Goal: Task Accomplishment & Management: Manage account settings

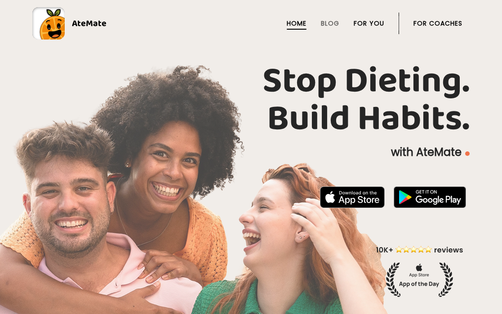
click at [369, 25] on link "For You" at bounding box center [369, 23] width 31 height 7
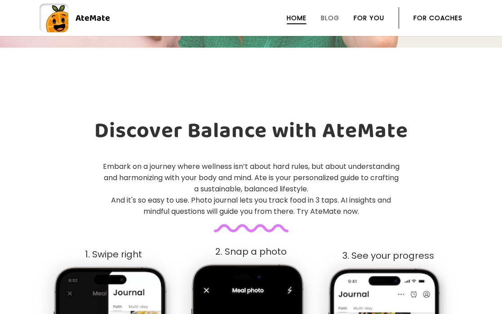
scroll to position [313, 0]
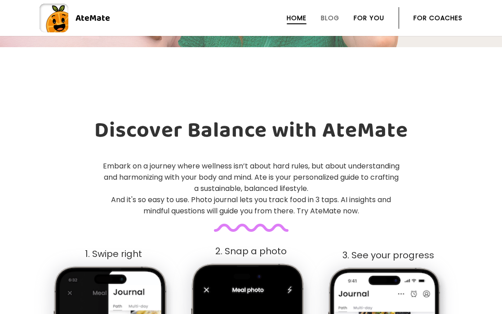
click at [379, 14] on link "For You" at bounding box center [369, 17] width 31 height 7
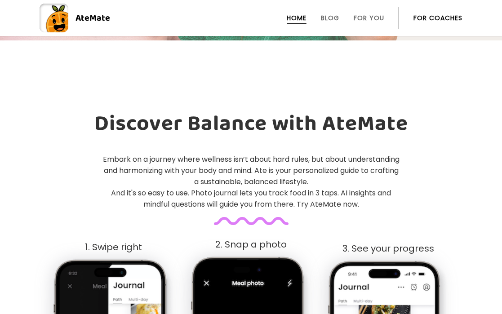
scroll to position [323, 0]
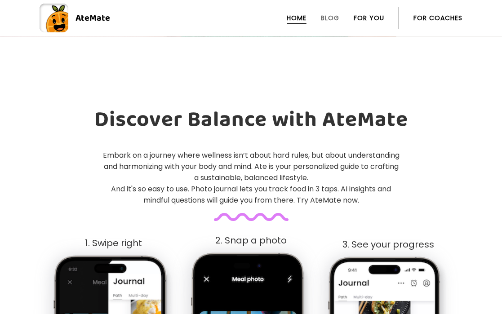
click at [374, 19] on link "For You" at bounding box center [369, 17] width 31 height 7
click at [379, 19] on link "For You" at bounding box center [369, 17] width 31 height 7
click at [435, 18] on link "For Coaches" at bounding box center [438, 17] width 49 height 7
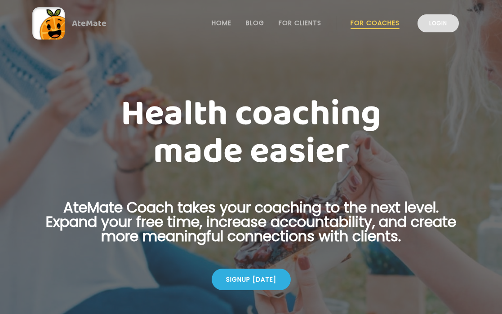
click at [444, 25] on link "Login" at bounding box center [438, 23] width 41 height 18
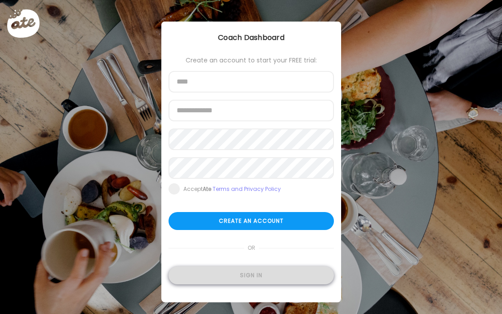
type input "**********"
click at [221, 273] on div "Sign in" at bounding box center [251, 276] width 165 height 18
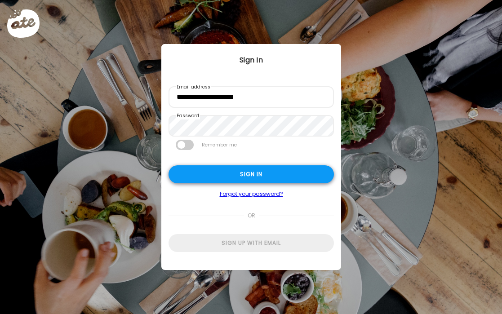
click at [219, 180] on div "Sign in" at bounding box center [251, 174] width 165 height 18
type input "**********"
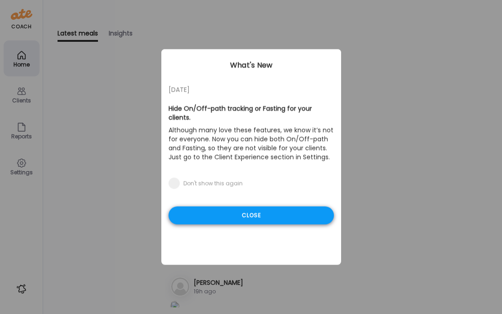
click at [237, 208] on div "Close" at bounding box center [251, 216] width 165 height 18
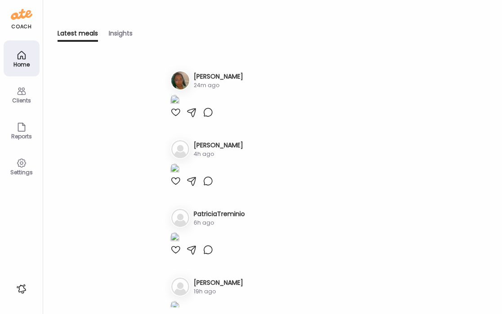
click at [22, 98] on div "Clients" at bounding box center [21, 101] width 32 height 6
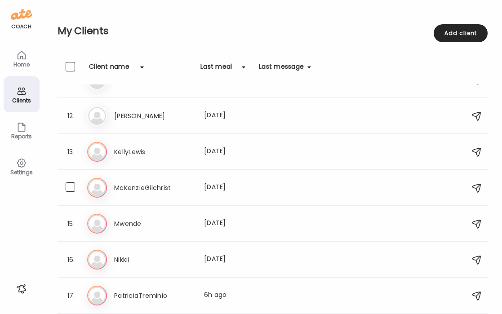
scroll to position [434, 0]
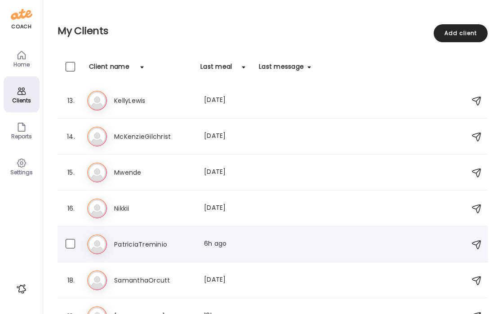
click at [166, 238] on div "Pa PatriciaTreminio Last meal: 6h ago" at bounding box center [274, 245] width 374 height 20
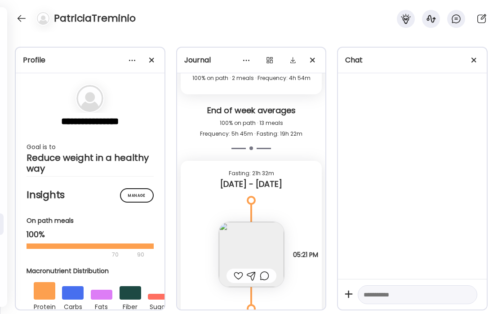
scroll to position [7671, 0]
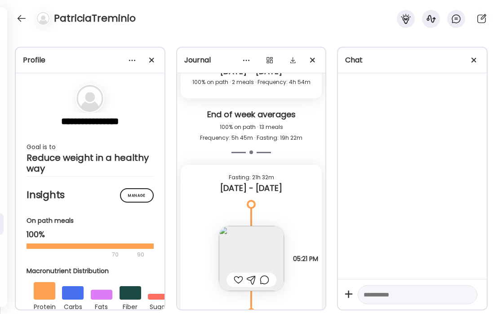
click at [234, 245] on img at bounding box center [251, 258] width 65 height 65
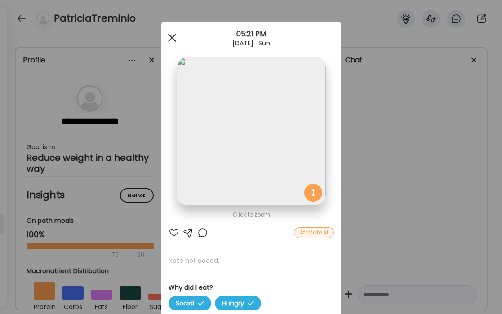
click at [176, 38] on div at bounding box center [172, 38] width 18 height 18
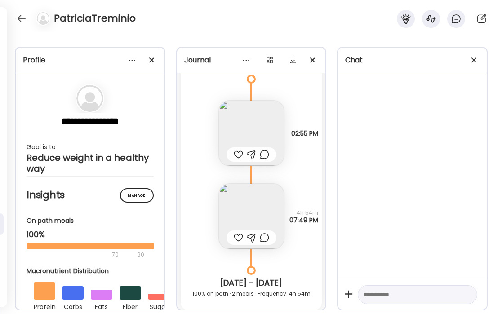
scroll to position [7448, 0]
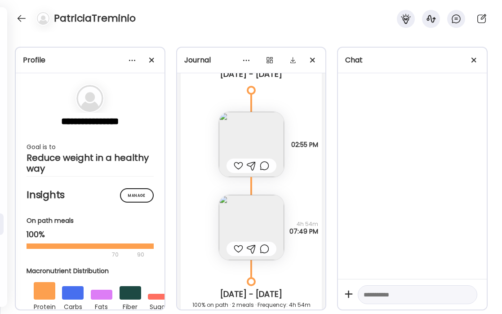
click at [250, 139] on img at bounding box center [251, 144] width 65 height 65
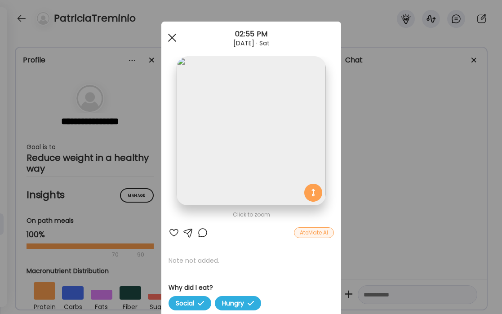
click at [176, 36] on div at bounding box center [172, 38] width 18 height 18
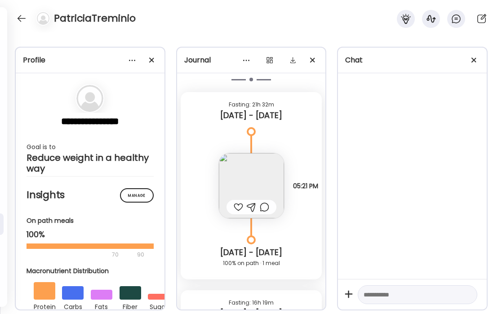
scroll to position [7748, 0]
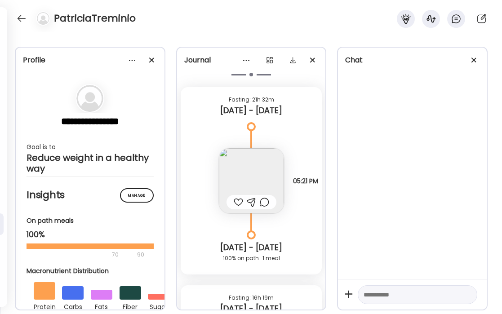
click at [248, 168] on img at bounding box center [251, 180] width 65 height 65
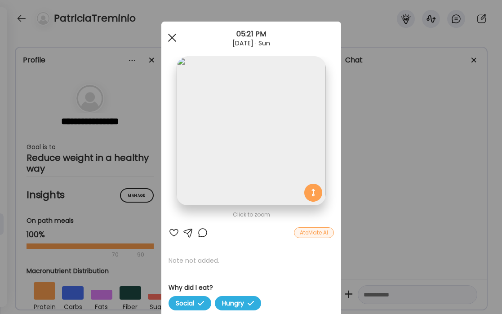
click at [175, 34] on span at bounding box center [172, 38] width 8 height 8
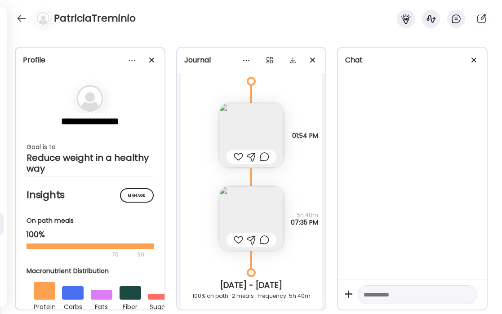
scroll to position [5513, 0]
click at [228, 206] on img at bounding box center [251, 219] width 65 height 65
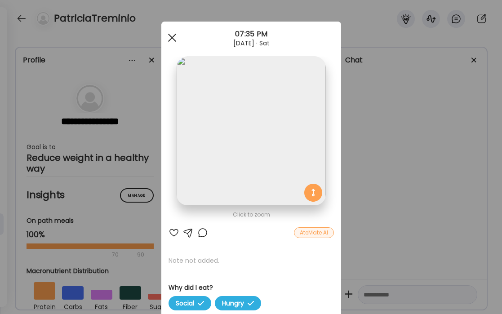
click at [173, 32] on div at bounding box center [172, 38] width 18 height 18
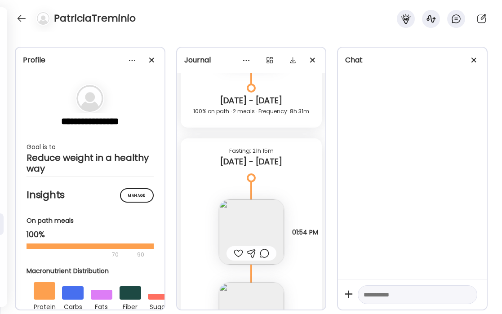
scroll to position [5446, 0]
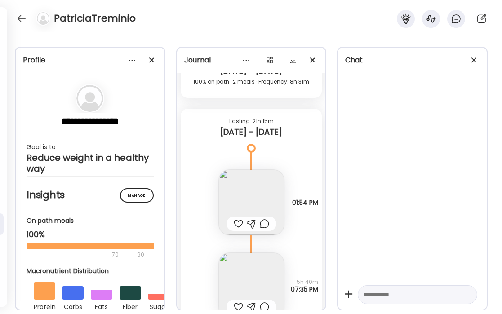
click at [259, 200] on img at bounding box center [251, 202] width 65 height 65
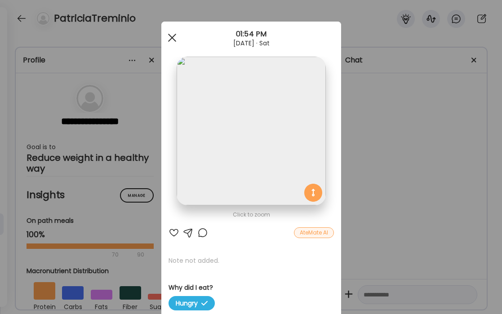
click at [171, 43] on div at bounding box center [172, 38] width 18 height 18
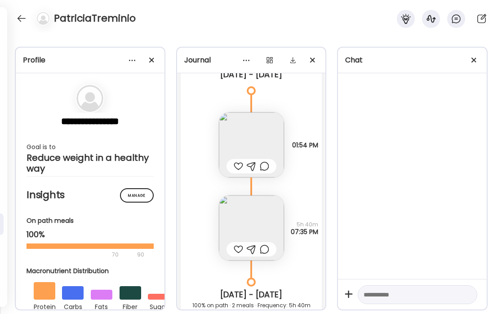
scroll to position [5503, 0]
click at [268, 220] on img at bounding box center [251, 228] width 65 height 65
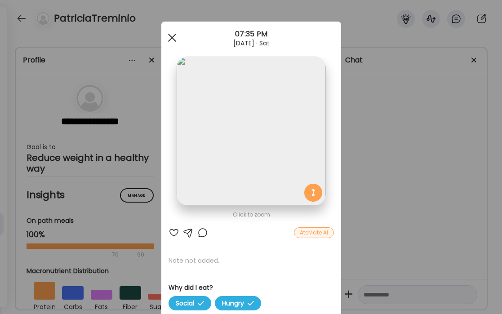
click at [171, 37] on span at bounding box center [172, 38] width 8 height 8
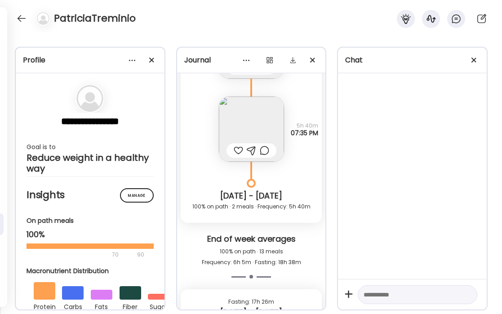
scroll to position [5575, 0]
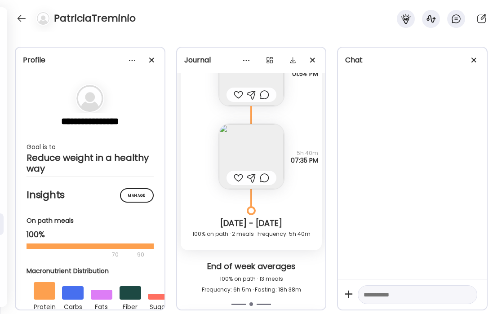
click at [248, 151] on img at bounding box center [251, 156] width 65 height 65
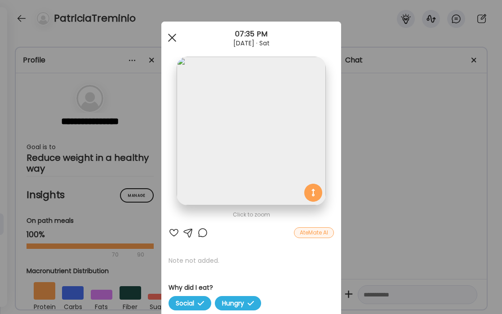
click at [170, 39] on span at bounding box center [172, 38] width 8 height 8
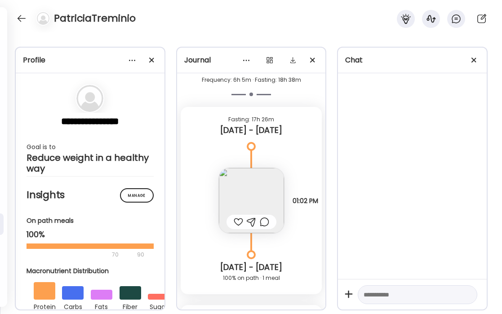
scroll to position [5787, 0]
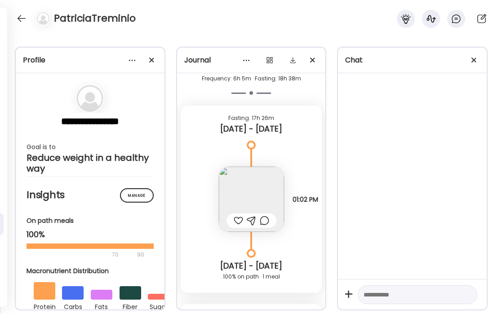
click at [252, 192] on img at bounding box center [251, 199] width 65 height 65
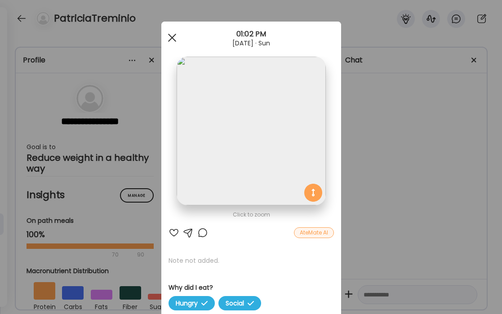
click at [171, 40] on div at bounding box center [172, 38] width 18 height 18
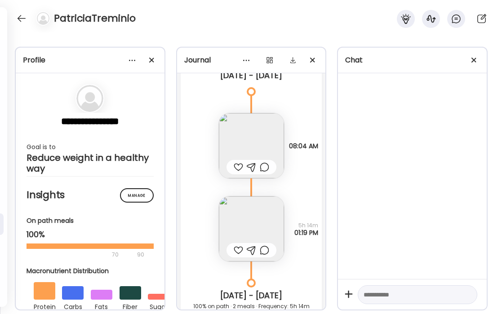
scroll to position [6046, 0]
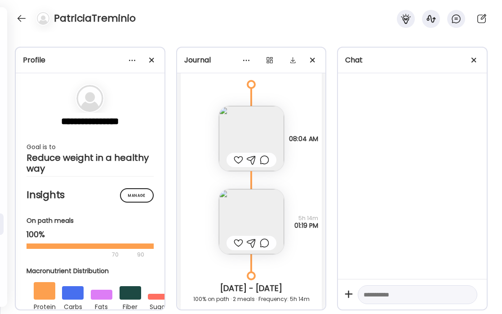
click at [244, 120] on img at bounding box center [251, 138] width 65 height 65
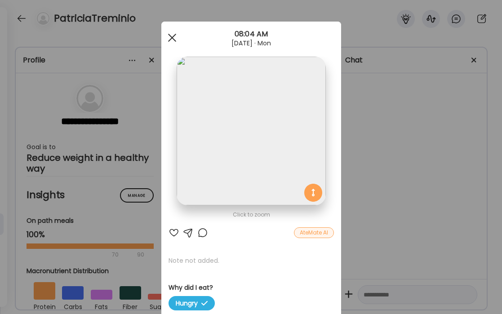
click at [177, 37] on div at bounding box center [172, 38] width 18 height 18
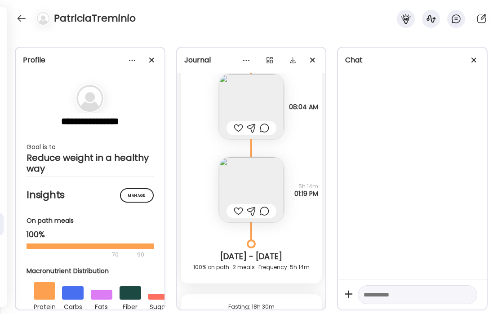
scroll to position [6079, 0]
click at [242, 188] on img at bounding box center [251, 188] width 65 height 65
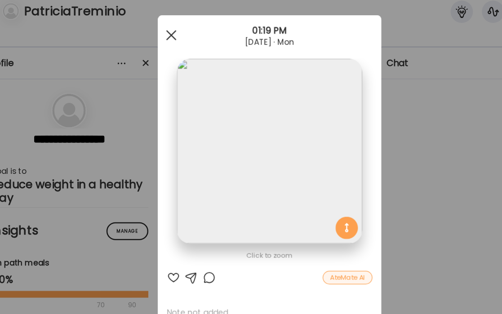
click at [174, 36] on span at bounding box center [172, 38] width 8 height 8
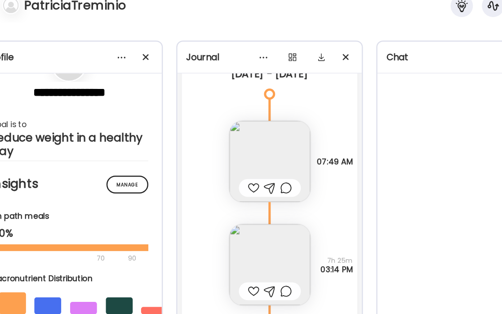
scroll to position [6321, 0]
click at [252, 143] on img at bounding box center [251, 144] width 65 height 65
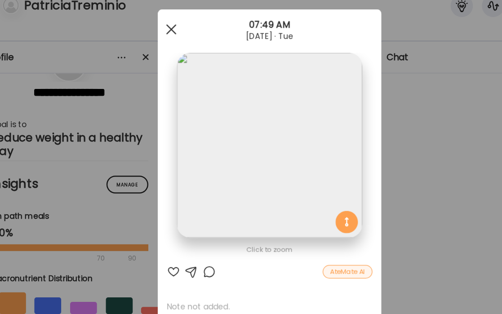
click at [177, 33] on div at bounding box center [172, 38] width 18 height 18
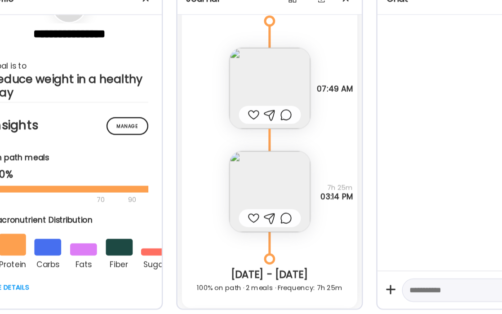
scroll to position [6336, 0]
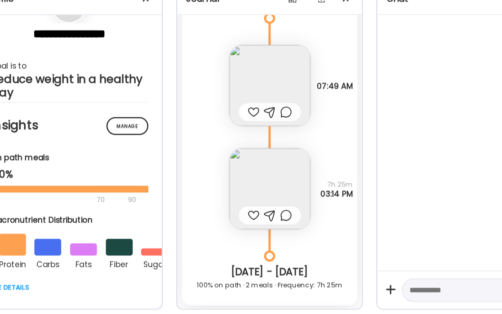
click at [256, 209] on img at bounding box center [251, 213] width 65 height 65
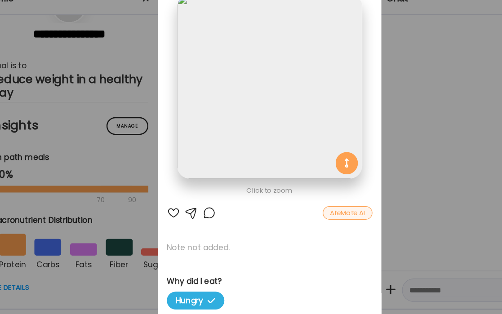
scroll to position [0, 0]
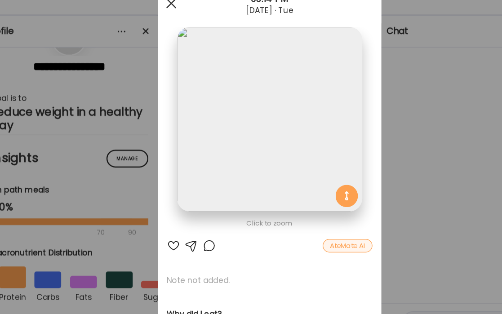
click at [171, 39] on div at bounding box center [172, 38] width 18 height 18
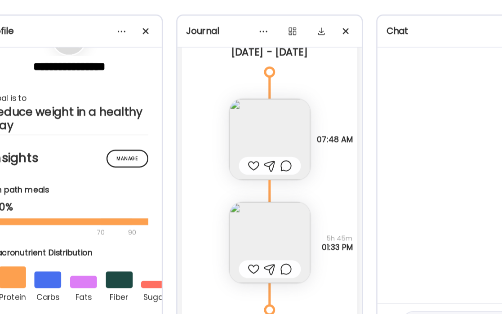
scroll to position [6603, 0]
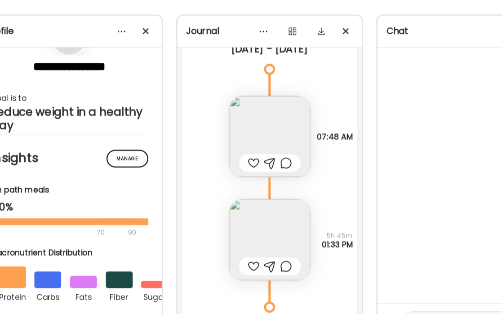
click at [241, 137] on img at bounding box center [251, 144] width 65 height 65
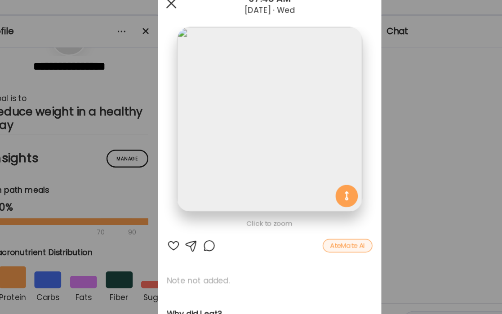
click at [175, 40] on span at bounding box center [172, 38] width 8 height 8
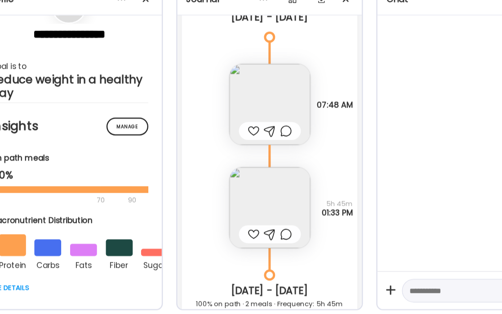
click at [264, 225] on img at bounding box center [251, 228] width 65 height 65
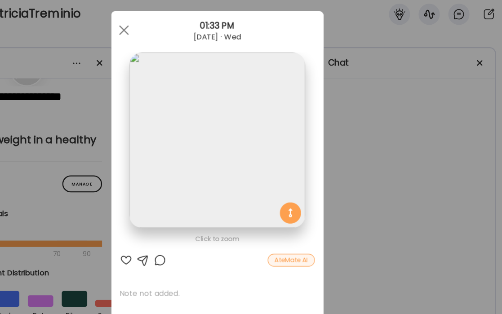
scroll to position [8, 0]
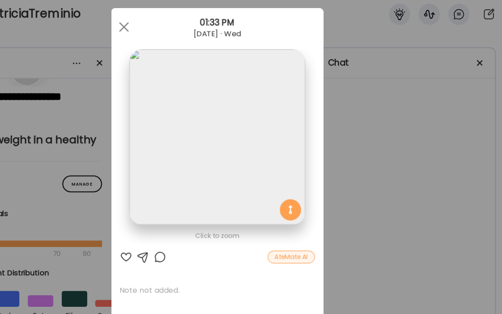
drag, startPoint x: 168, startPoint y: 30, endPoint x: 188, endPoint y: 53, distance: 30.6
click at [168, 30] on div at bounding box center [172, 30] width 18 height 18
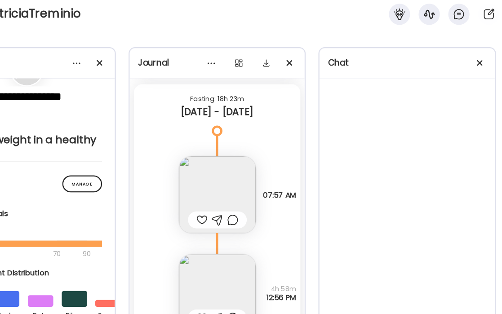
scroll to position [6857, 0]
click at [268, 177] on img at bounding box center [251, 172] width 65 height 65
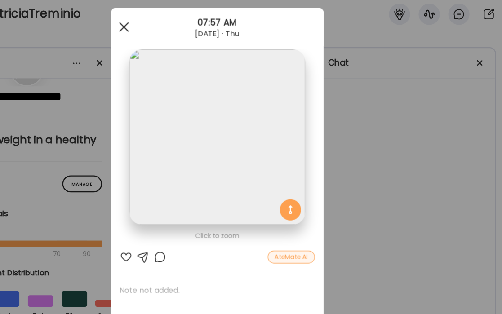
click at [172, 27] on div at bounding box center [172, 30] width 18 height 18
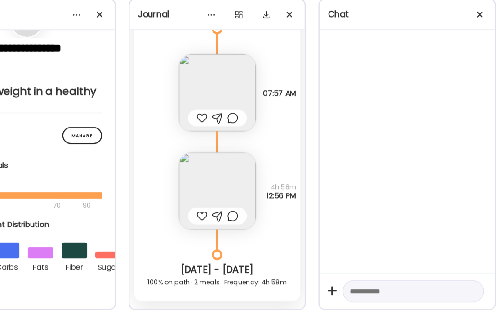
scroll to position [6907, 0]
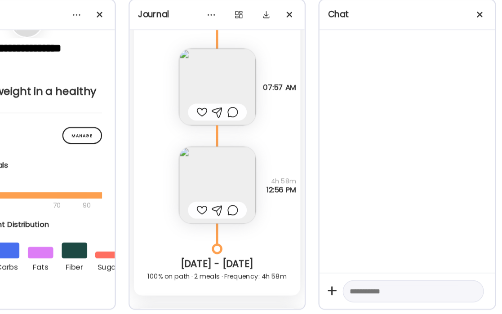
click at [253, 204] on img at bounding box center [251, 204] width 65 height 65
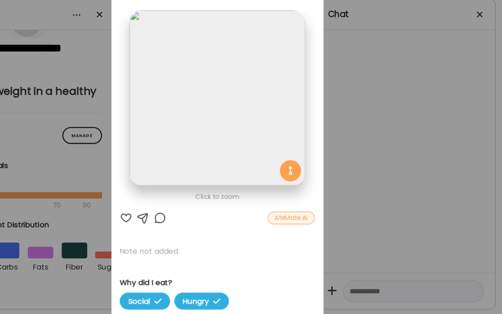
scroll to position [0, 0]
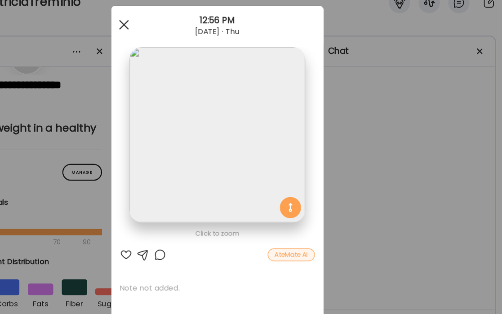
click at [174, 40] on span at bounding box center [172, 38] width 8 height 8
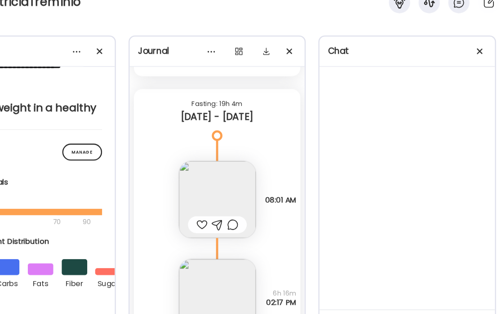
scroll to position [7124, 0]
click at [244, 188] on img at bounding box center [251, 186] width 65 height 65
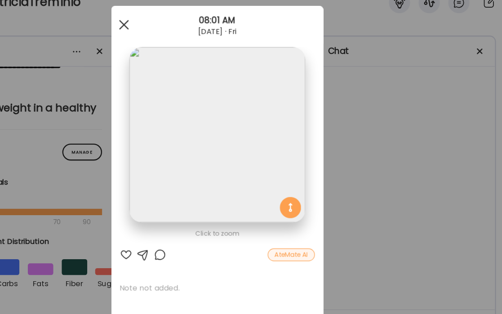
click at [174, 43] on div at bounding box center [172, 38] width 18 height 18
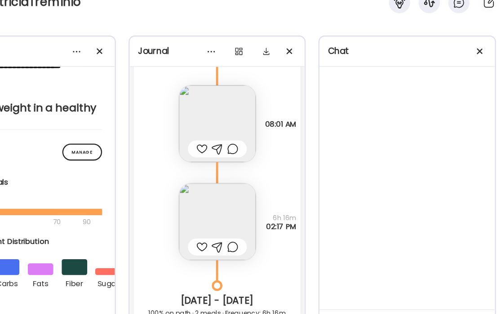
scroll to position [7190, 0]
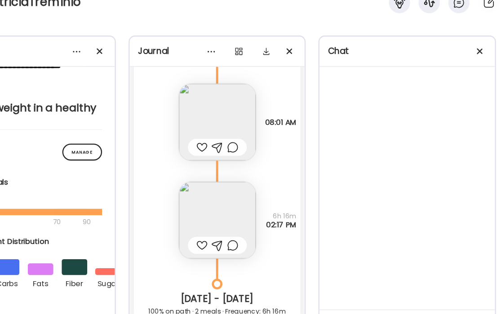
click at [250, 175] on img at bounding box center [251, 203] width 65 height 65
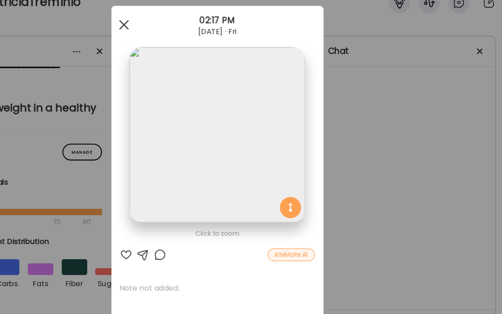
click at [172, 36] on div at bounding box center [172, 38] width 18 height 18
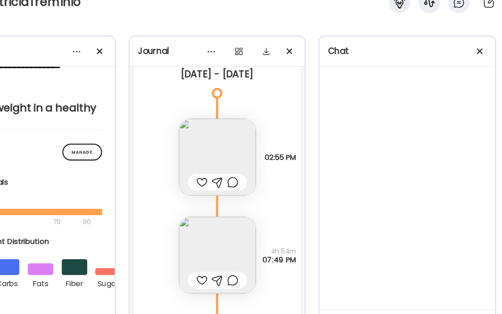
scroll to position [7441, 0]
click at [261, 150] on img at bounding box center [251, 151] width 65 height 65
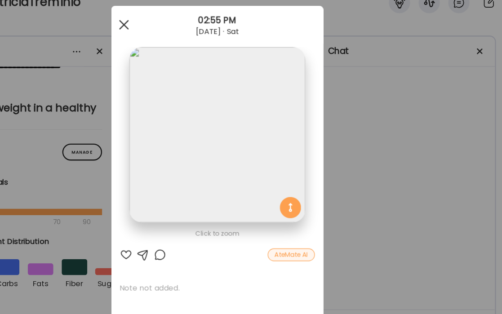
click at [172, 35] on div at bounding box center [172, 38] width 18 height 18
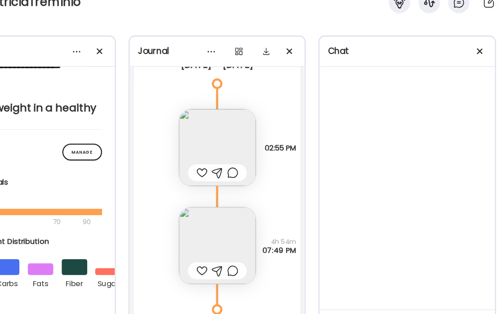
scroll to position [7451, 0]
click at [259, 219] on img at bounding box center [251, 224] width 65 height 65
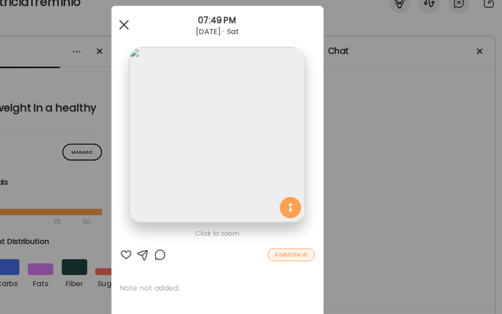
click at [173, 36] on span at bounding box center [172, 38] width 8 height 8
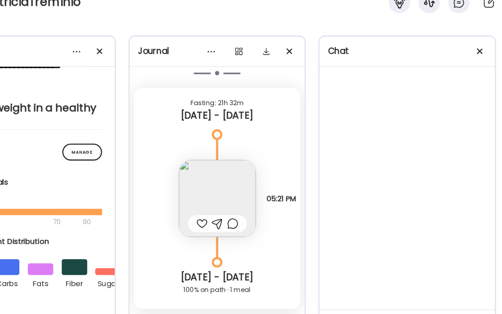
scroll to position [7748, 0]
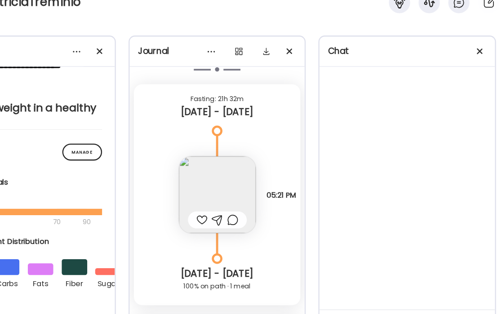
click at [260, 170] on img at bounding box center [251, 181] width 65 height 65
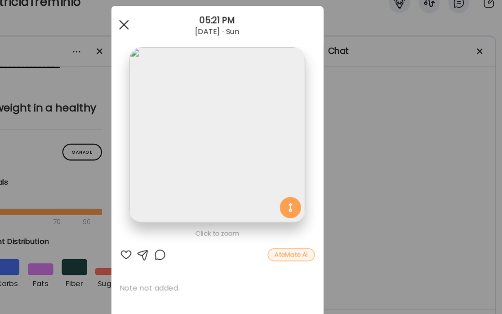
click at [174, 37] on div at bounding box center [172, 38] width 18 height 18
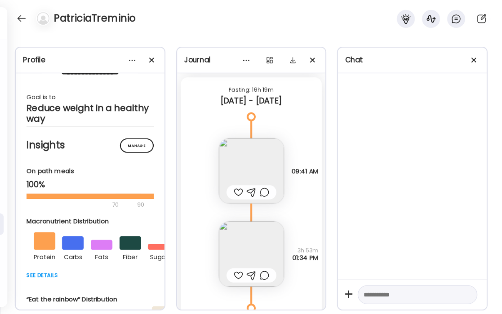
scroll to position [7973, 0]
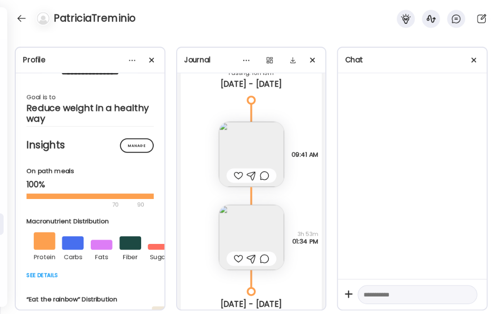
click at [268, 140] on img at bounding box center [251, 154] width 65 height 65
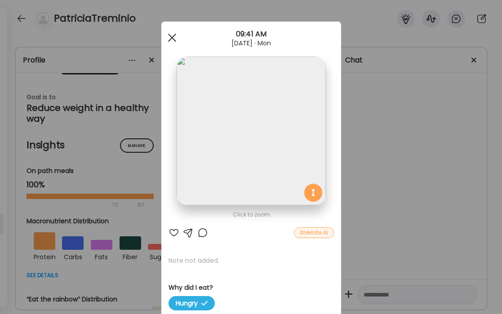
click at [174, 39] on span at bounding box center [172, 38] width 8 height 8
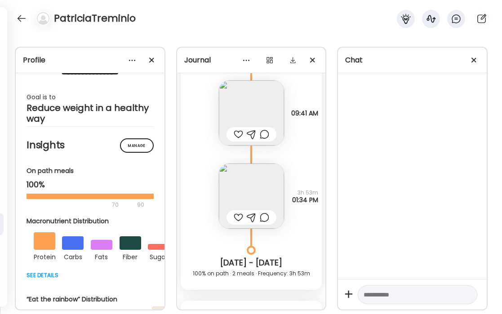
scroll to position [8016, 0]
click at [249, 186] on img at bounding box center [251, 194] width 65 height 65
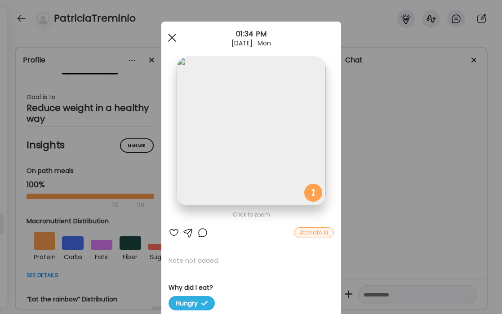
click at [173, 41] on div at bounding box center [172, 38] width 18 height 18
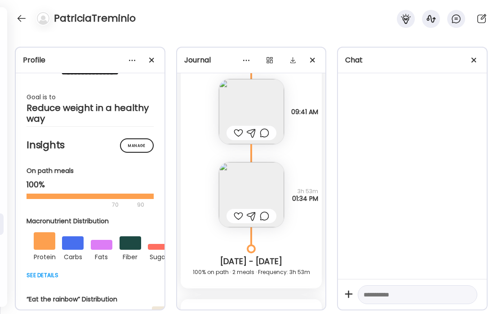
scroll to position [8022, 0]
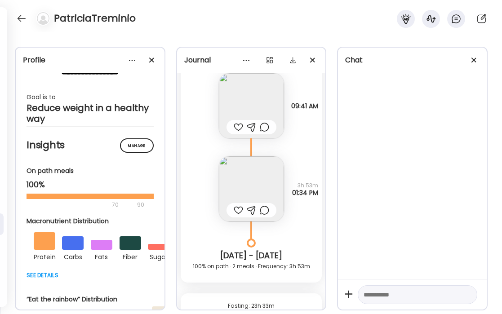
click at [262, 165] on img at bounding box center [251, 188] width 65 height 65
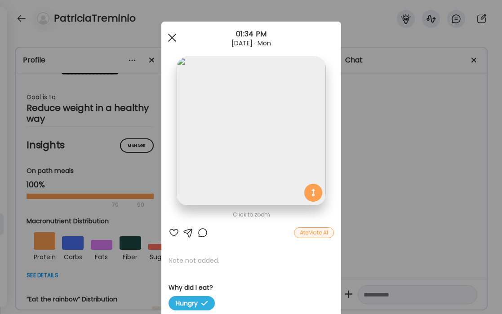
click at [169, 40] on span at bounding box center [172, 38] width 8 height 8
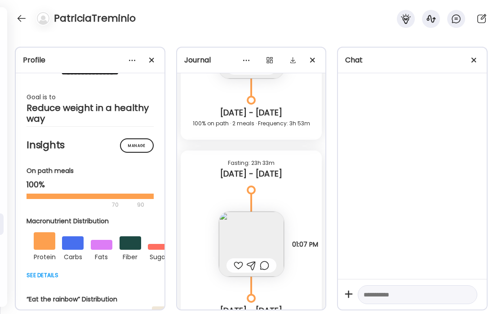
scroll to position [8168, 0]
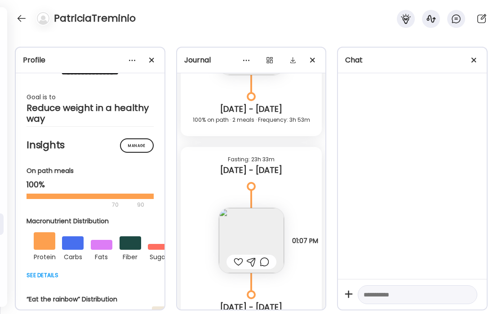
click at [260, 233] on img at bounding box center [251, 240] width 65 height 65
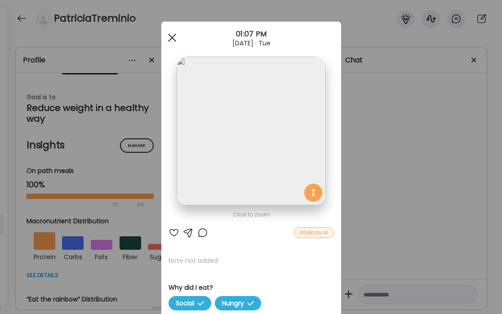
click at [170, 35] on span at bounding box center [172, 38] width 8 height 8
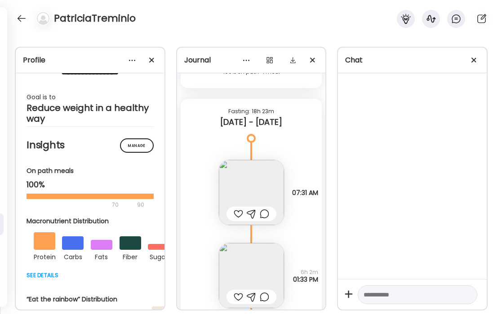
scroll to position [8416, 0]
click at [240, 180] on img at bounding box center [251, 191] width 65 height 65
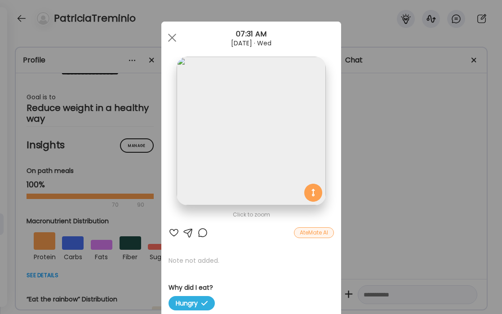
click at [170, 38] on div at bounding box center [172, 38] width 18 height 18
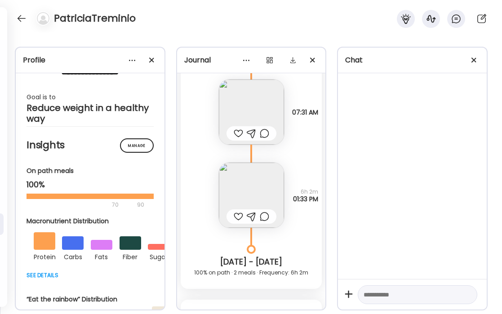
scroll to position [8496, 0]
click at [255, 185] on img at bounding box center [251, 194] width 65 height 65
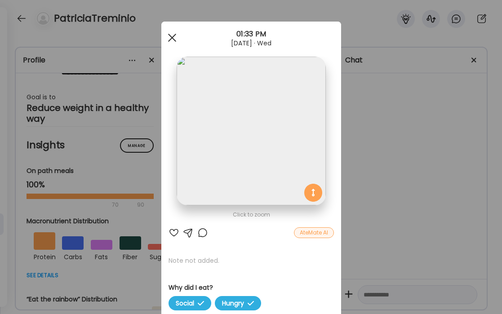
click at [172, 40] on div at bounding box center [172, 38] width 18 height 18
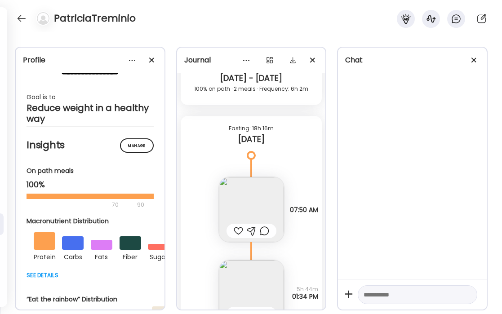
scroll to position [8680, 0]
click at [254, 198] on img at bounding box center [251, 208] width 65 height 65
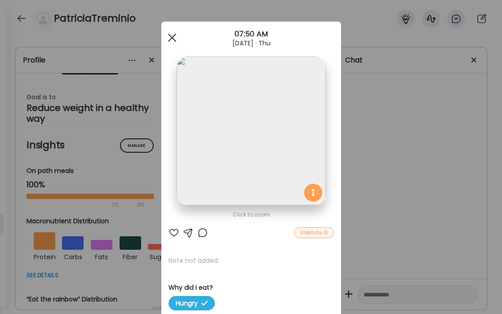
click at [171, 40] on div at bounding box center [172, 38] width 18 height 18
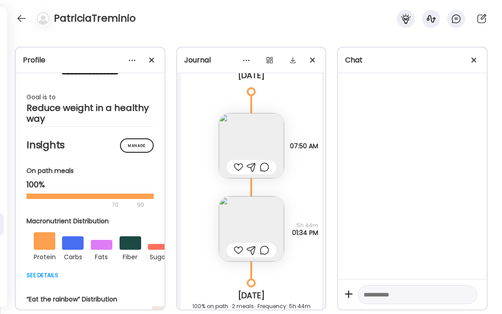
scroll to position [8745, 0]
click at [272, 212] on img at bounding box center [251, 227] width 65 height 65
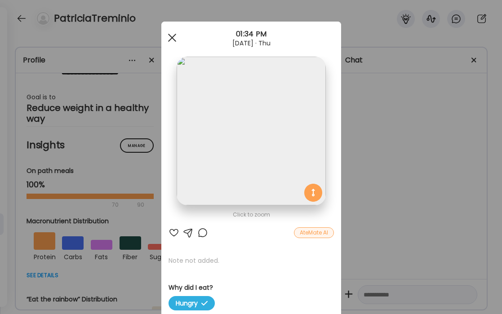
click at [170, 37] on span at bounding box center [172, 38] width 8 height 8
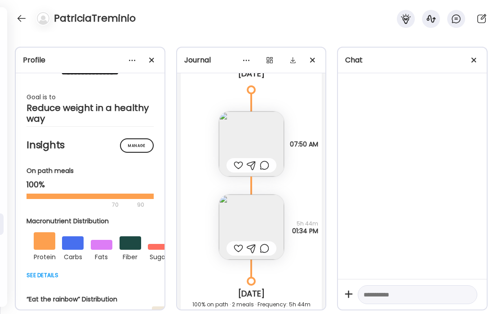
click at [259, 216] on img at bounding box center [251, 227] width 65 height 65
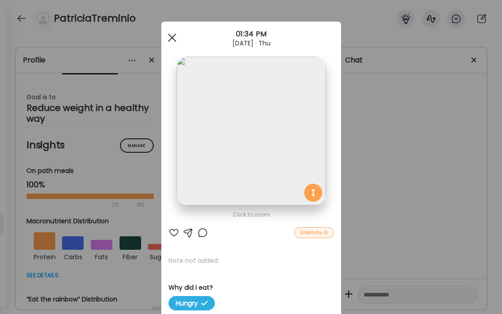
click at [170, 34] on div at bounding box center [172, 38] width 18 height 18
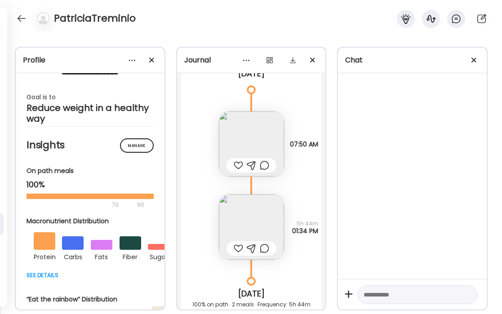
click at [242, 220] on img at bounding box center [251, 227] width 65 height 65
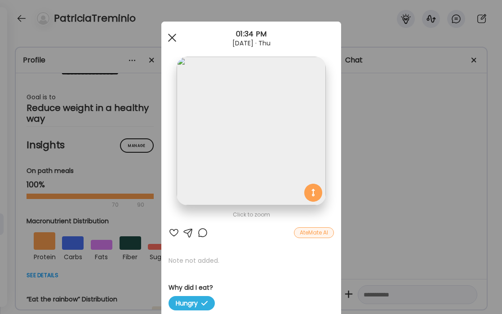
click at [174, 36] on span at bounding box center [172, 38] width 8 height 8
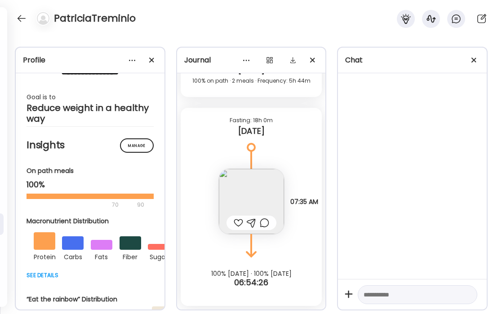
scroll to position [8965, 0]
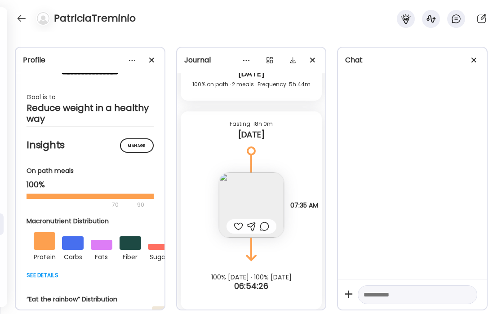
click at [245, 199] on img at bounding box center [251, 205] width 65 height 65
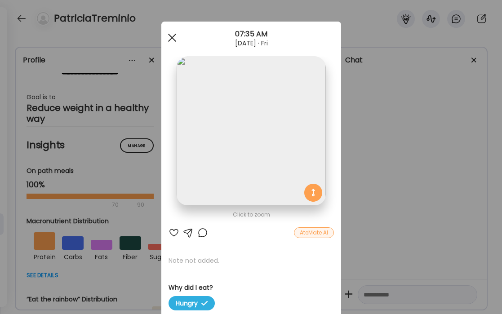
click at [174, 38] on div at bounding box center [172, 38] width 18 height 18
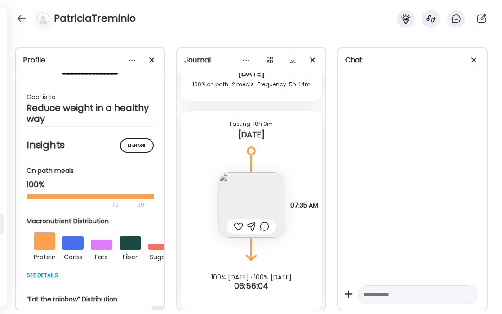
scroll to position [8969, 0]
